Goal: Information Seeking & Learning: Find specific fact

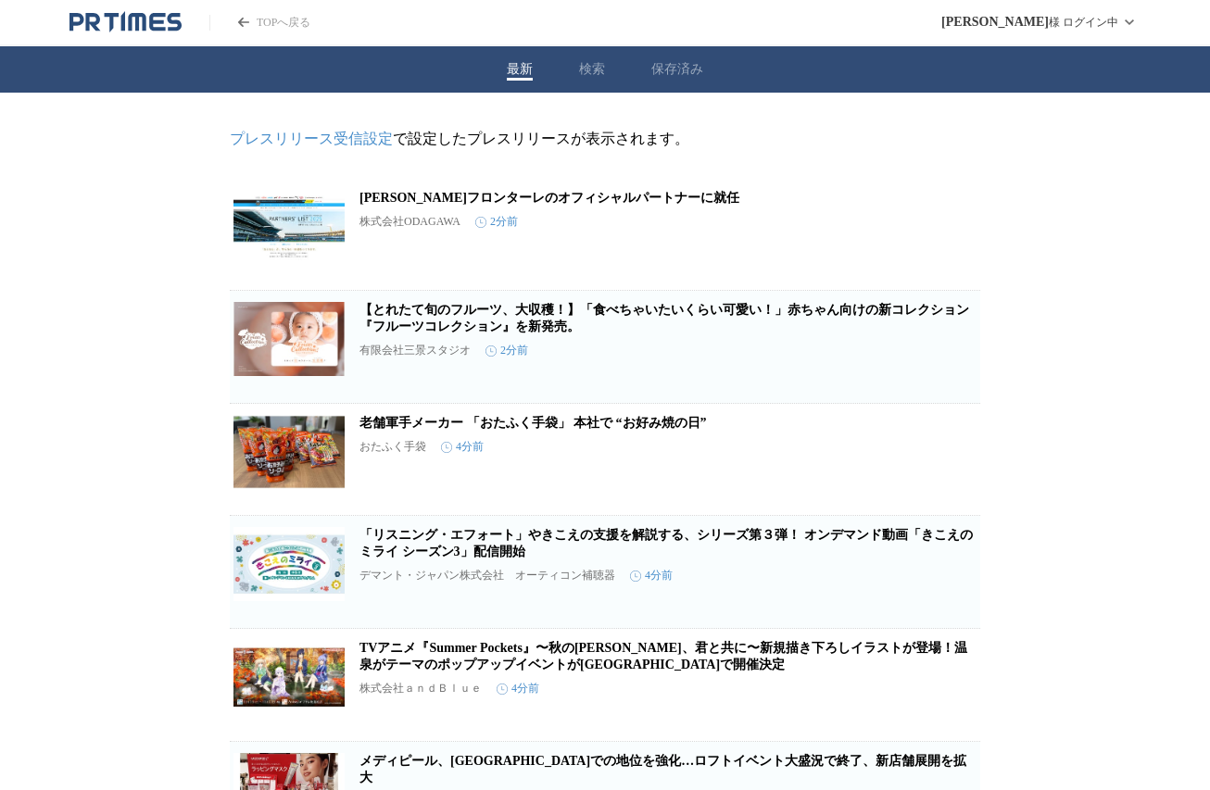
click at [579, 73] on div "最新 検索 保存済み" at bounding box center [605, 69] width 1210 height 46
click at [593, 69] on button "検索" at bounding box center [592, 69] width 26 height 17
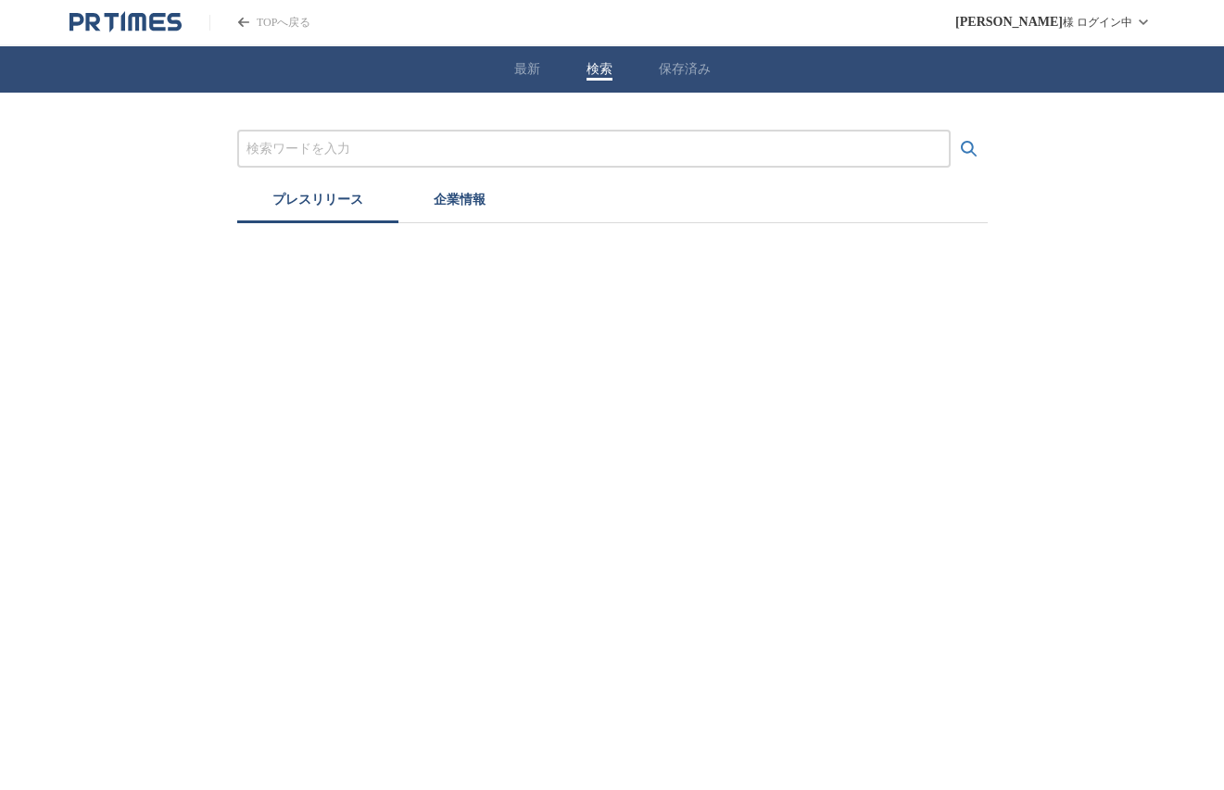
click at [414, 147] on input "プレスリリースおよび企業を検索する" at bounding box center [593, 149] width 695 height 20
type input "コンクリート"
click at [971, 142] on icon "検索する" at bounding box center [969, 149] width 22 height 22
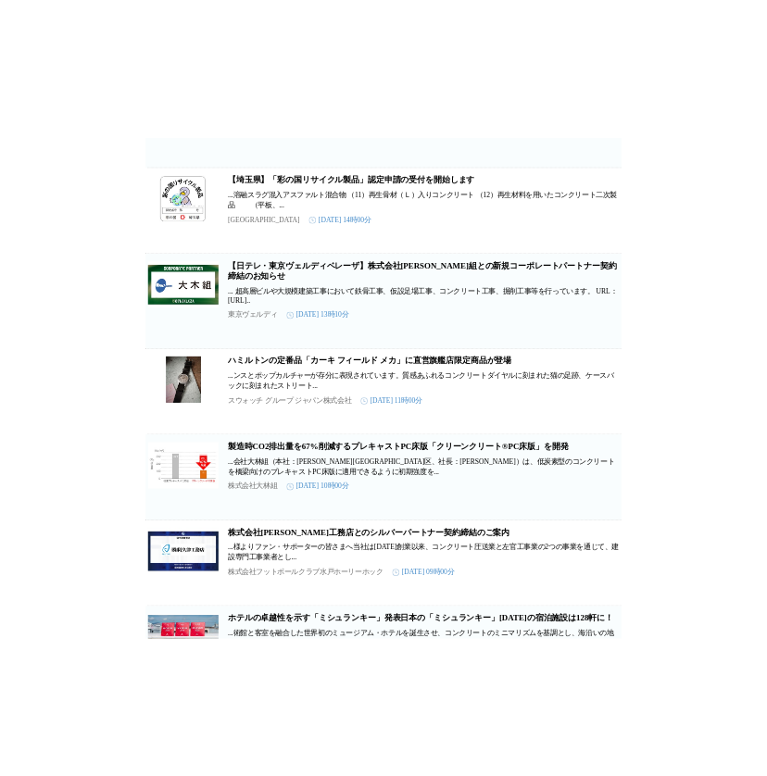
scroll to position [649, 0]
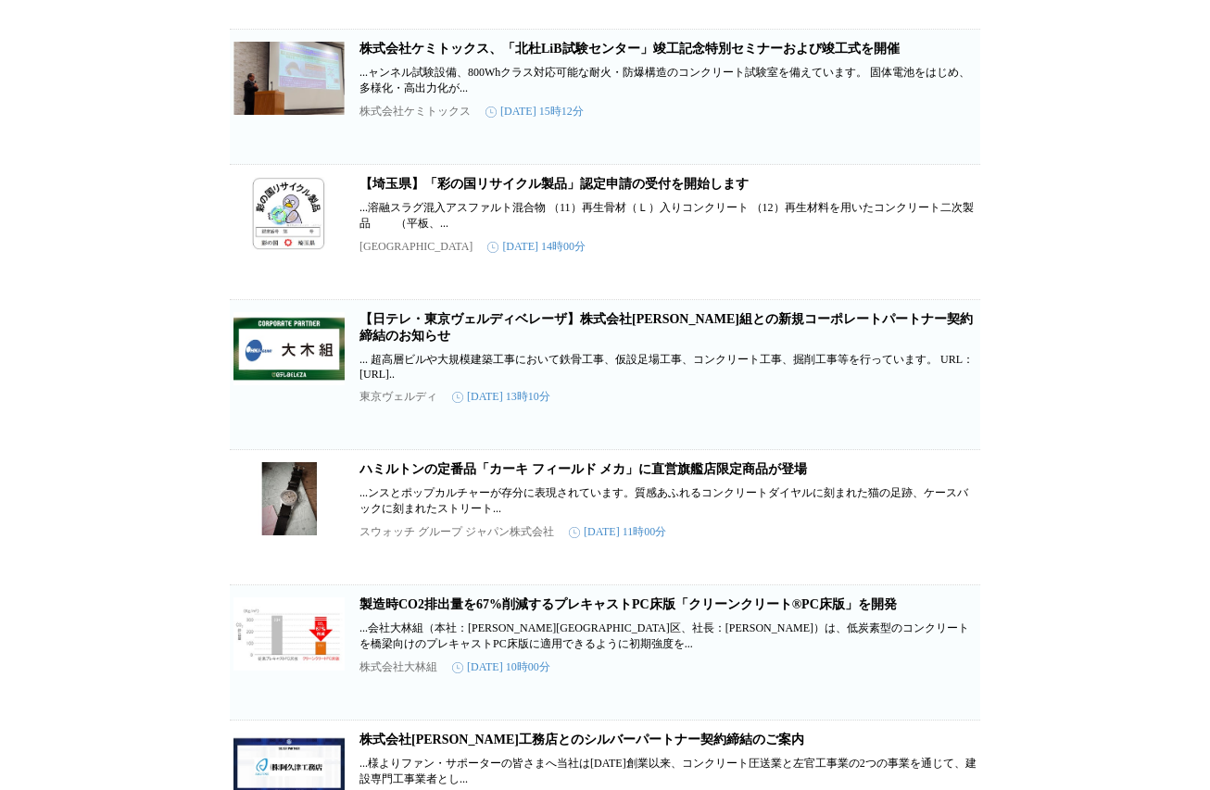
click at [611, 191] on link "【埼玉県】「彩の国リサイクル製品」認定申請の受付を開始します" at bounding box center [553, 184] width 389 height 14
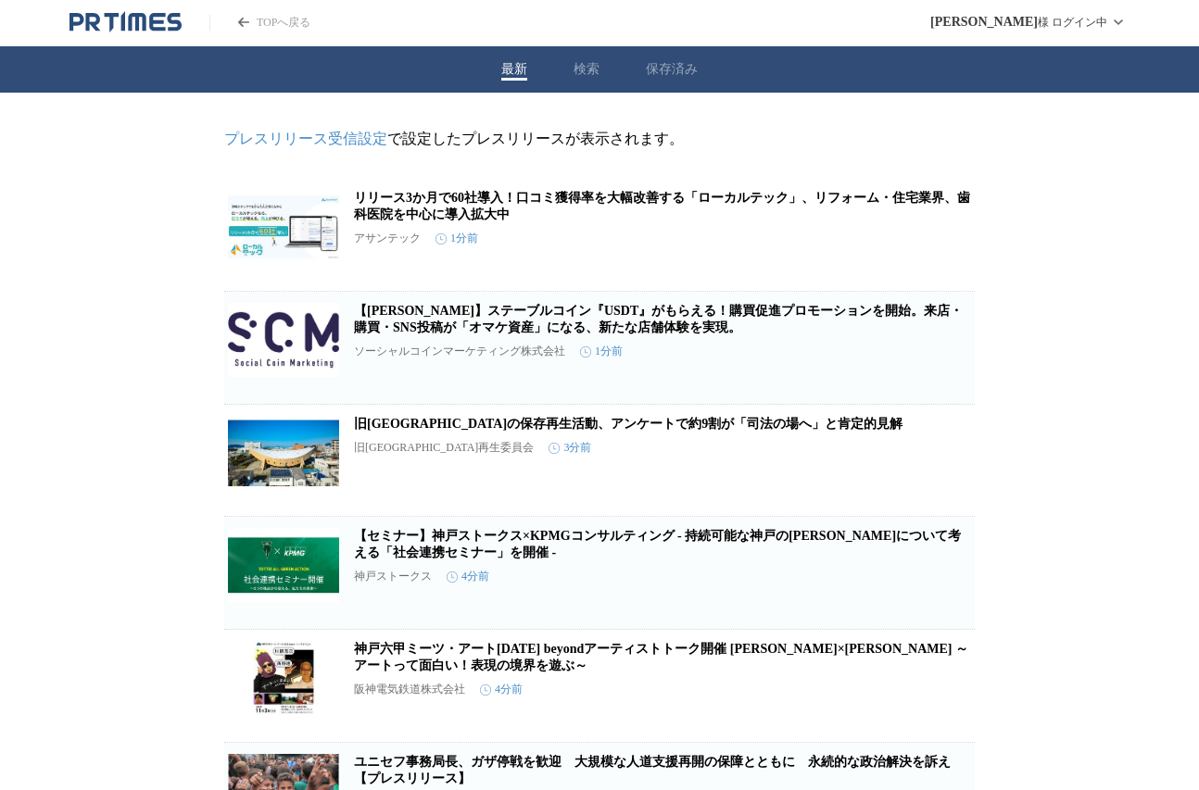
click at [583, 73] on button "検索" at bounding box center [587, 69] width 26 height 17
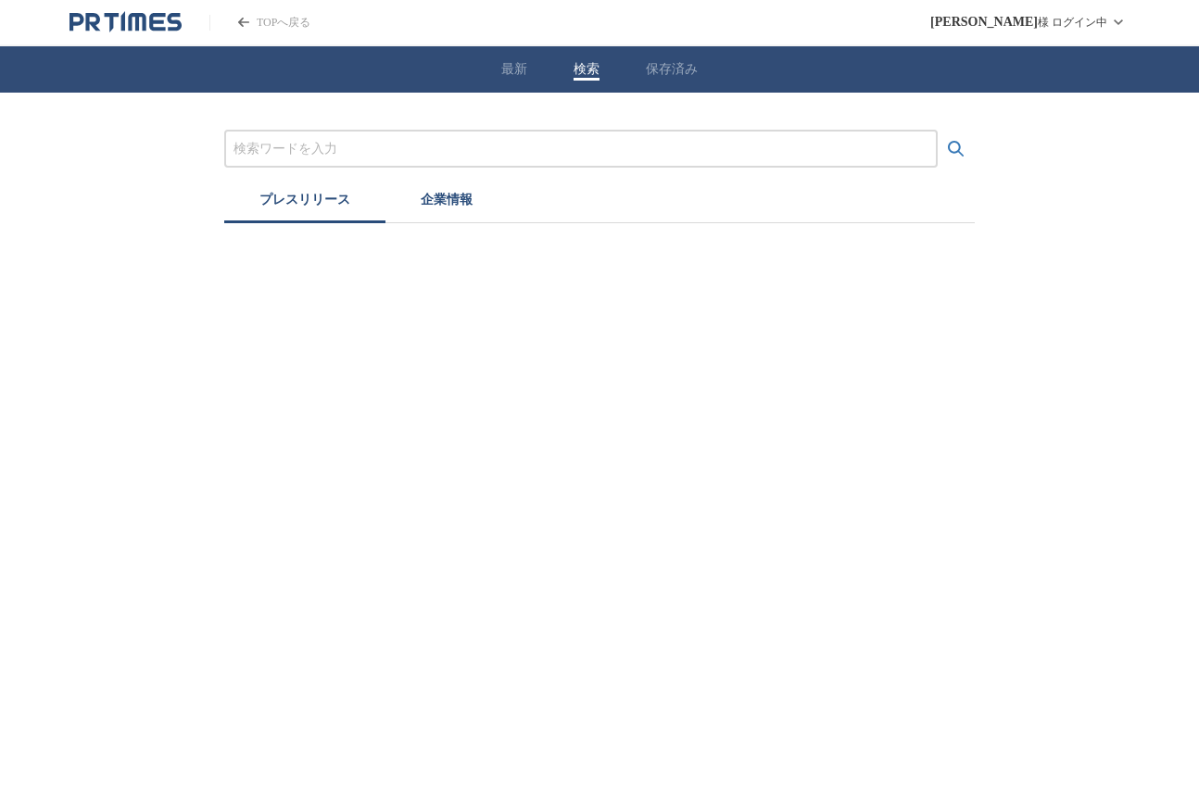
click at [403, 147] on input "プレスリリースおよび企業を検索する" at bounding box center [580, 149] width 695 height 20
type input "コンクリート"
click at [951, 149] on icon "検索する" at bounding box center [956, 149] width 22 height 22
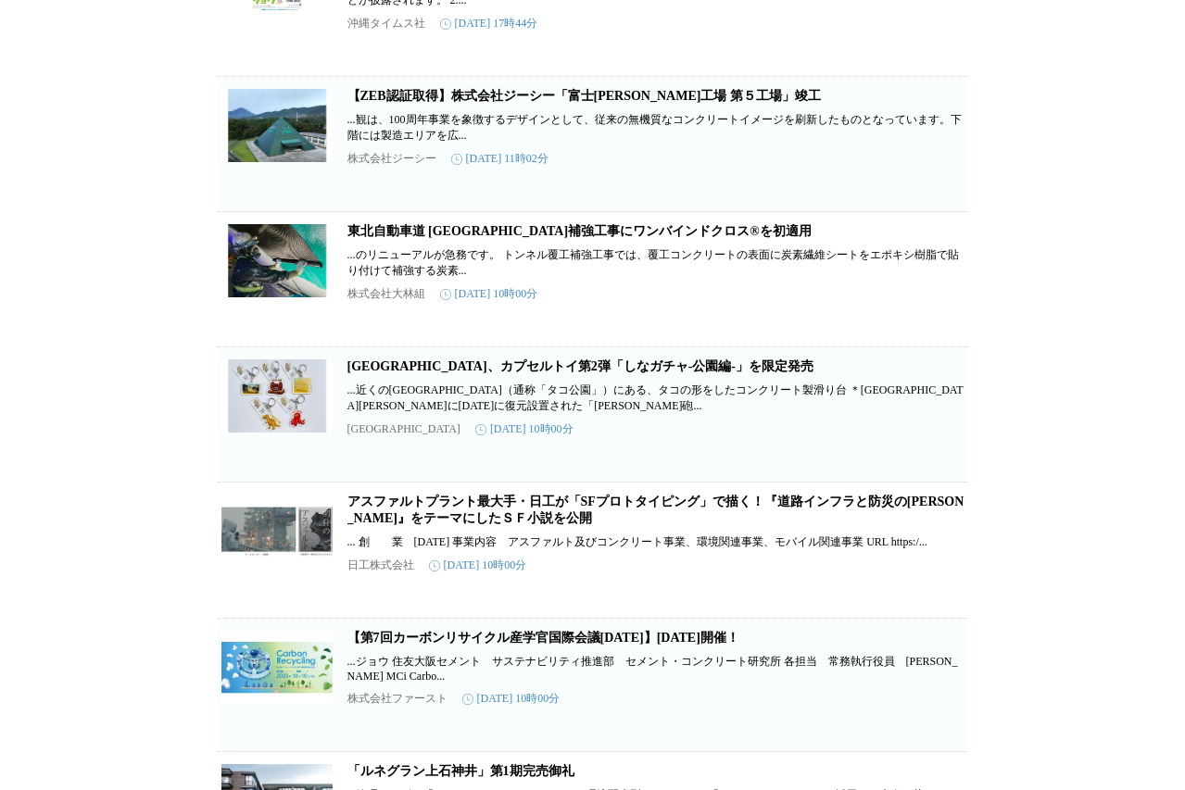
scroll to position [1760, 0]
